Goal: Communication & Community: Participate in discussion

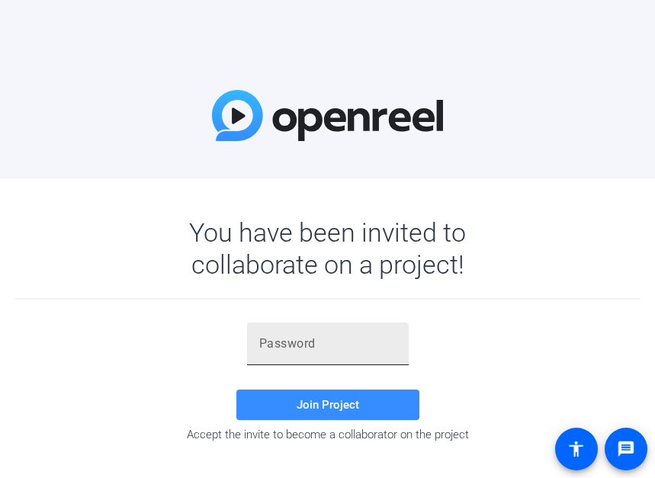
click at [333, 359] on div at bounding box center [327, 344] width 137 height 43
paste input "Et3[F9"
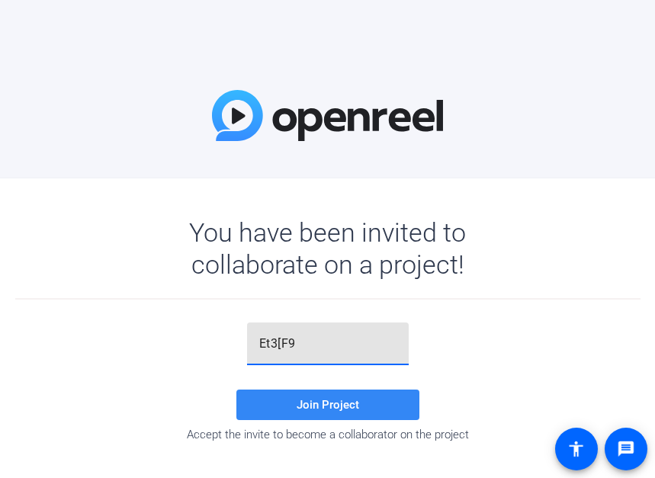
type input "Et3[F9"
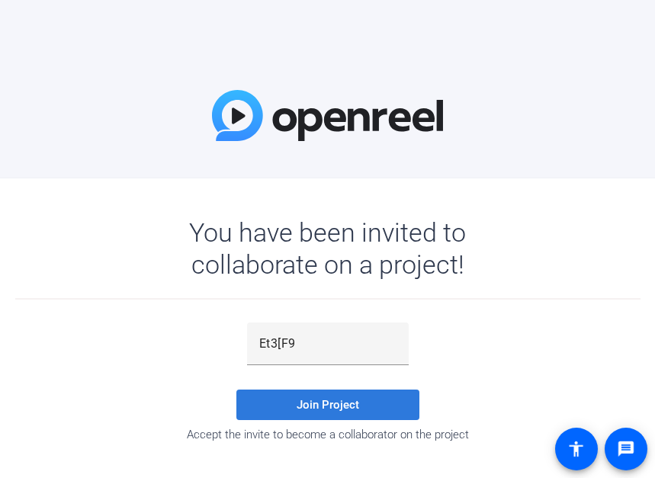
click at [335, 412] on span at bounding box center [327, 405] width 183 height 37
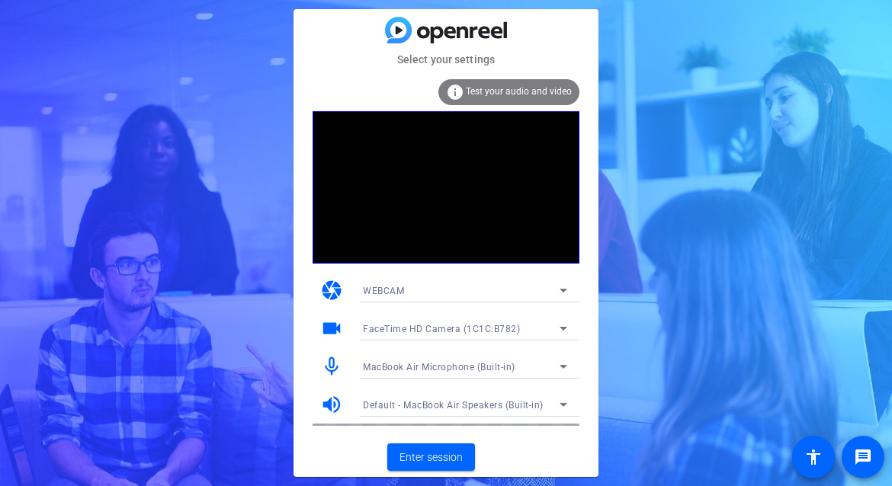
click at [372, 393] on div "Default - MacBook Air Speakers (Built-in)" at bounding box center [465, 405] width 204 height 24
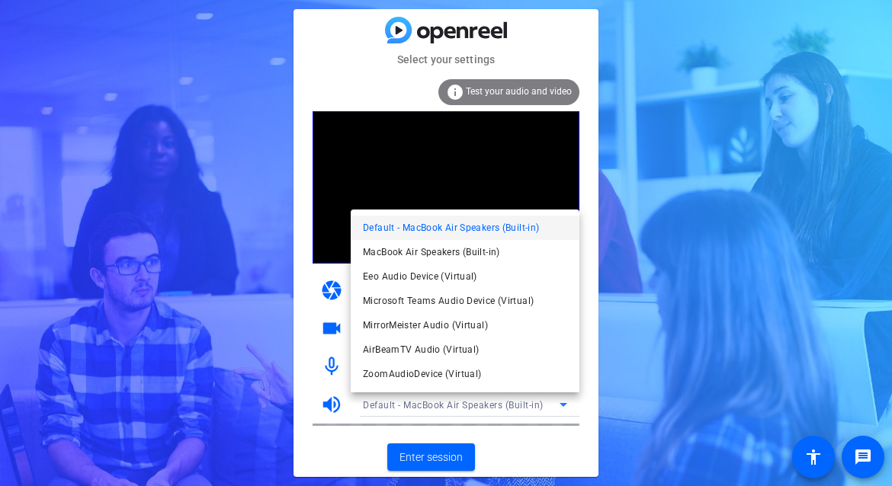
click at [372, 211] on div at bounding box center [446, 243] width 892 height 486
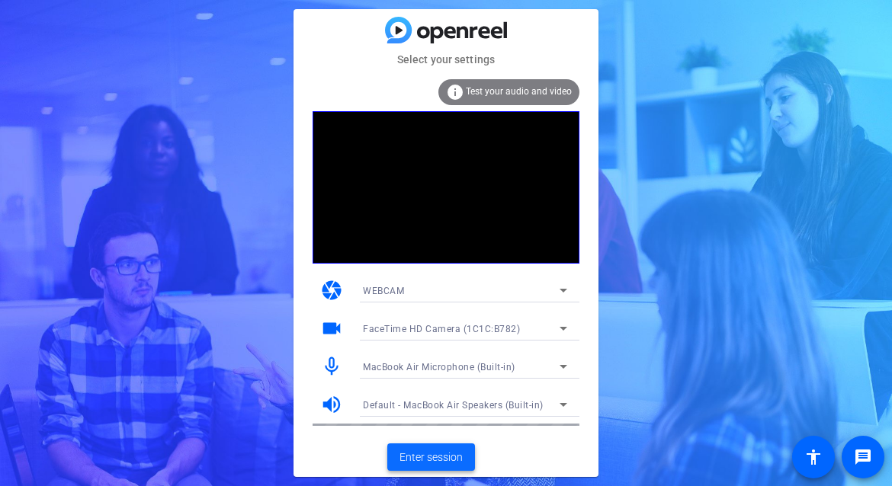
click at [372, 465] on span "Enter session" at bounding box center [431, 458] width 63 height 16
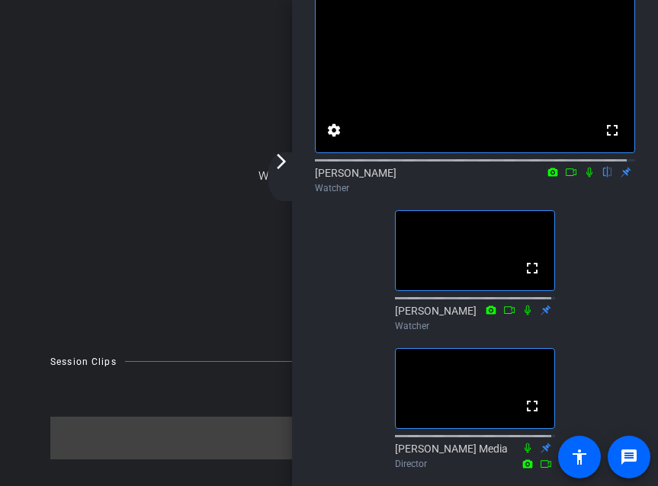
scroll to position [85, 0]
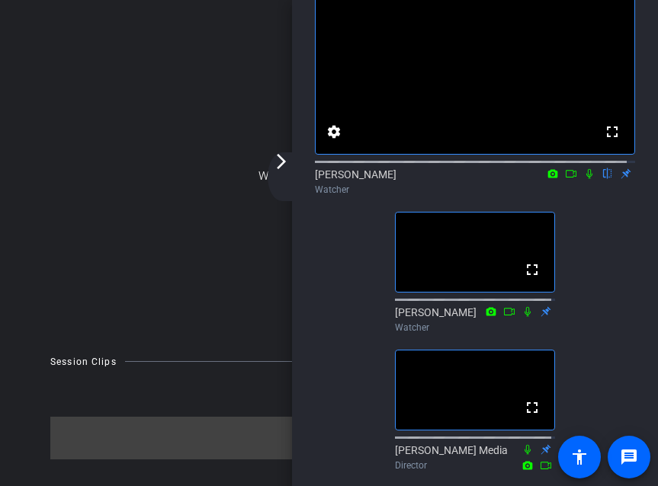
click at [274, 181] on div "arrow_back_ios_new arrow_forward_ios" at bounding box center [284, 176] width 32 height 49
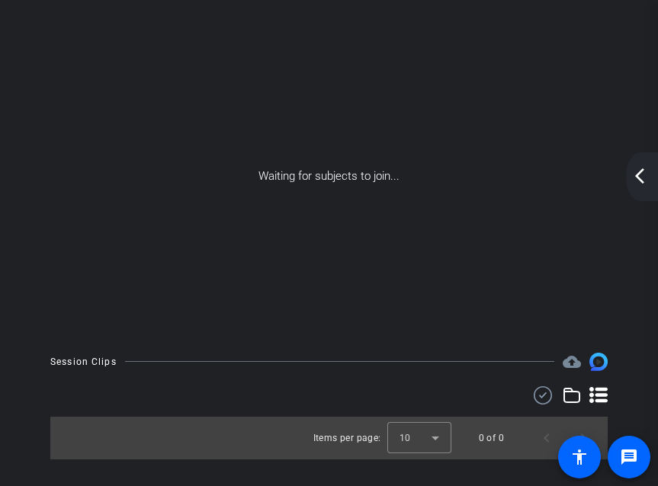
scroll to position [0, 0]
click at [372, 188] on div "arrow_back_ios_new arrow_forward_ios" at bounding box center [642, 176] width 32 height 49
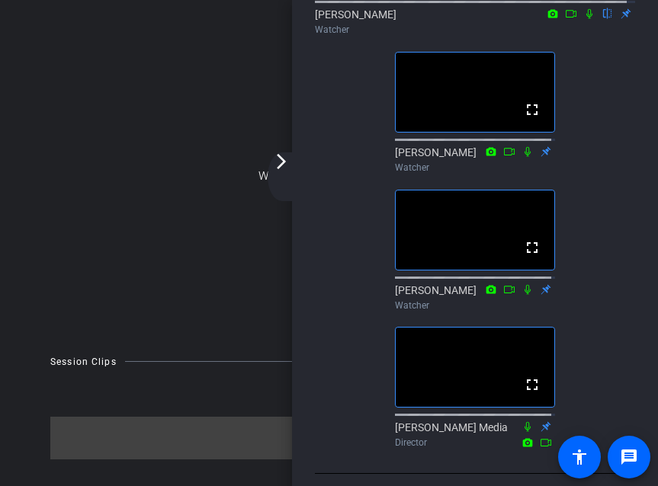
scroll to position [244, 0]
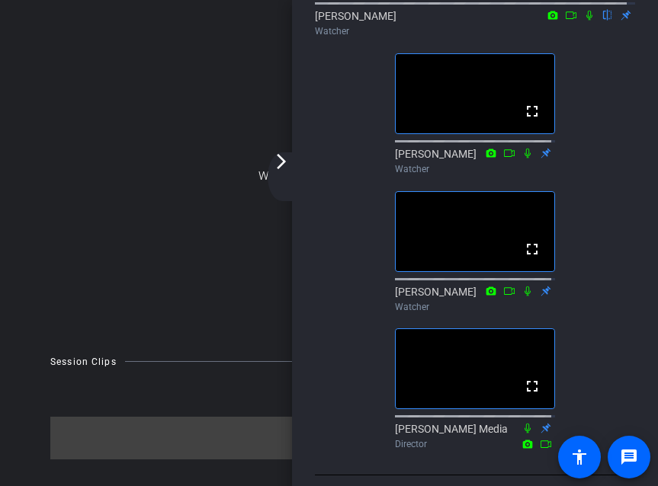
click at [372, 300] on div "fullscreen settings [PERSON_NAME] flip Watcher fullscreen [PERSON_NAME] Watcher…" at bounding box center [475, 136] width 320 height 640
click at [372, 316] on div "fullscreen settings [PERSON_NAME] flip Watcher fullscreen [PERSON_NAME] Watcher…" at bounding box center [475, 136] width 320 height 640
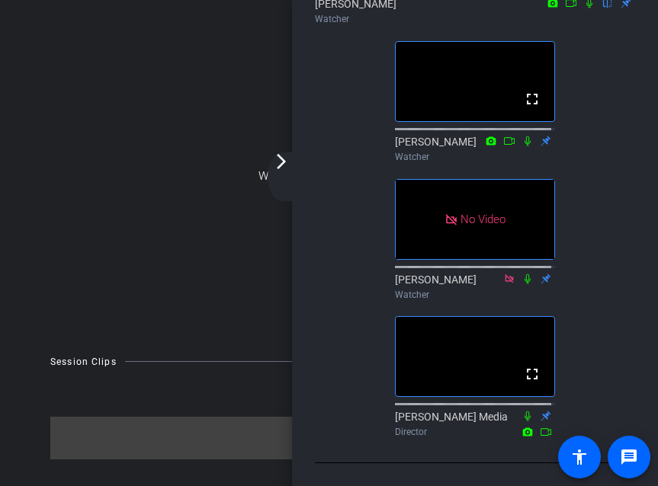
scroll to position [294, 0]
click at [372, 274] on icon at bounding box center [509, 278] width 8 height 8
click at [372, 306] on div "Participants fullscreen settings [PERSON_NAME] flip Watcher fullscreen [PERSON_…" at bounding box center [475, 243] width 366 height 486
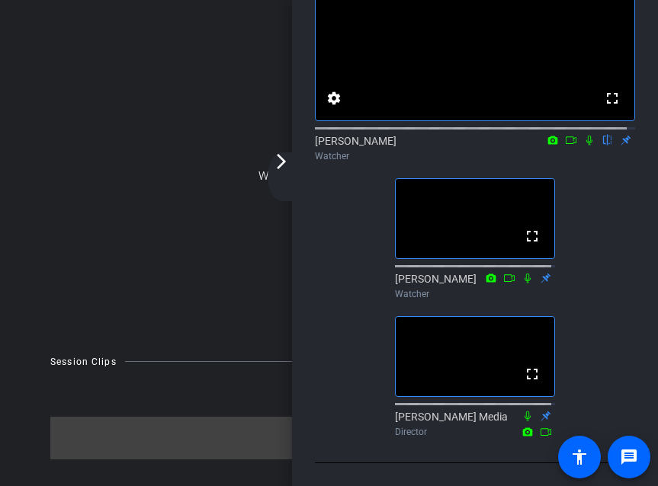
scroll to position [0, 0]
